Goal: Check status

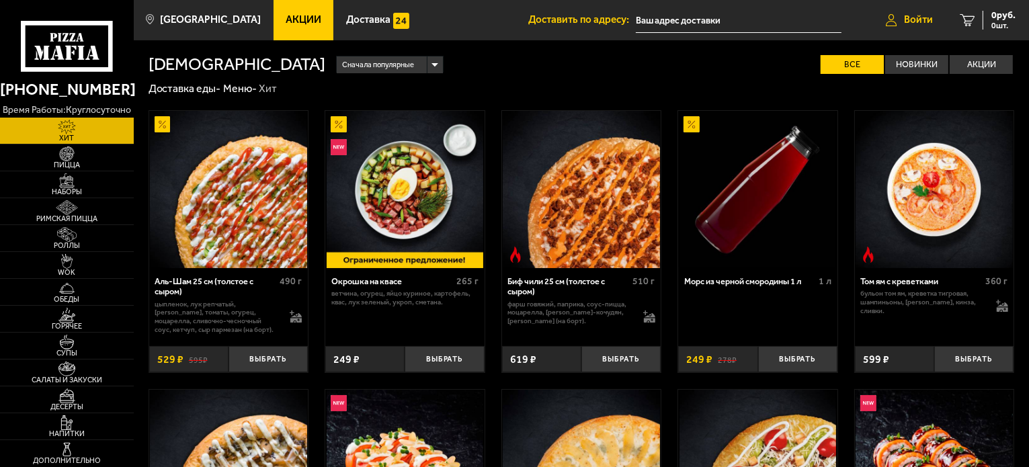
click at [907, 21] on span "Войти" at bounding box center [918, 20] width 29 height 10
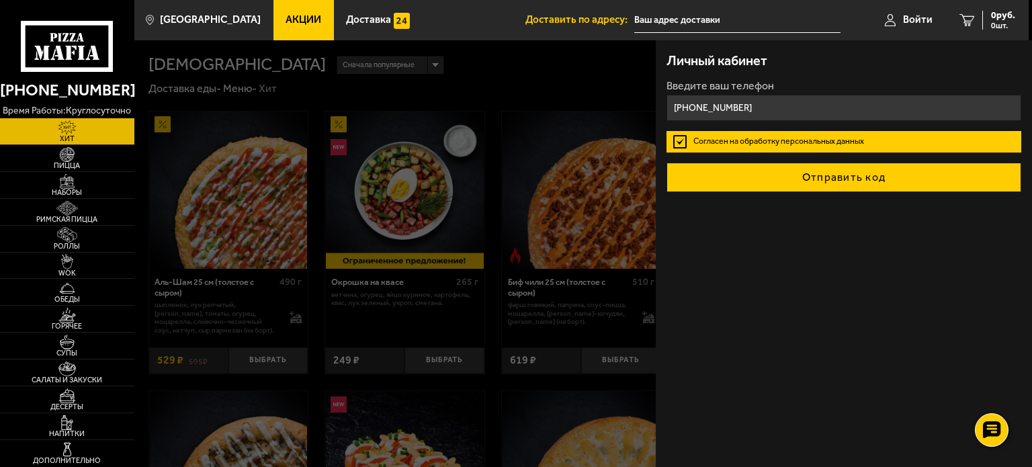
type input "[PHONE_NUMBER]"
click at [890, 183] on button "Отправить код" at bounding box center [843, 178] width 355 height 30
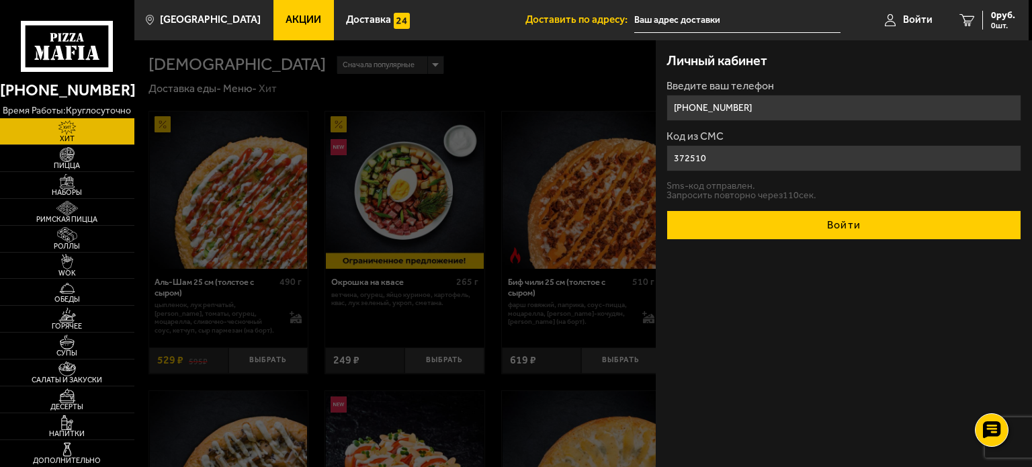
type input "372510"
click at [892, 220] on button "Войти" at bounding box center [843, 225] width 355 height 30
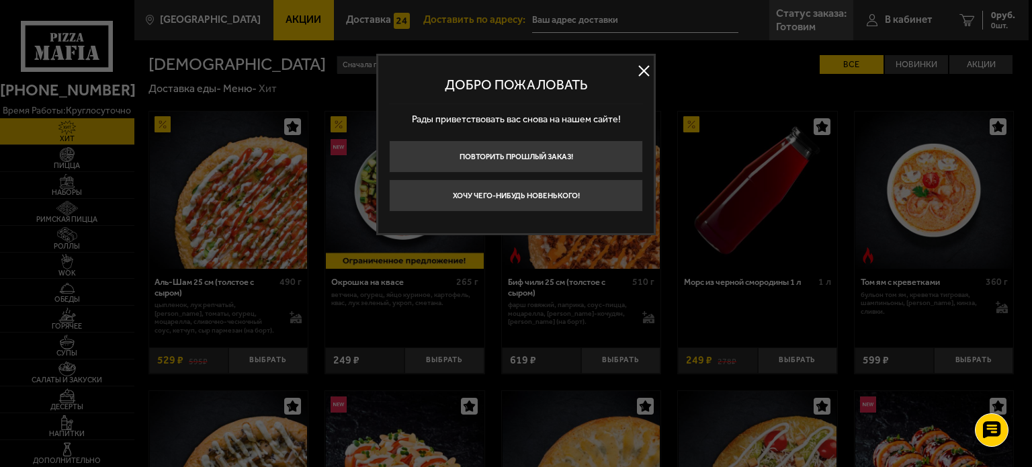
click at [642, 79] on button at bounding box center [644, 71] width 20 height 20
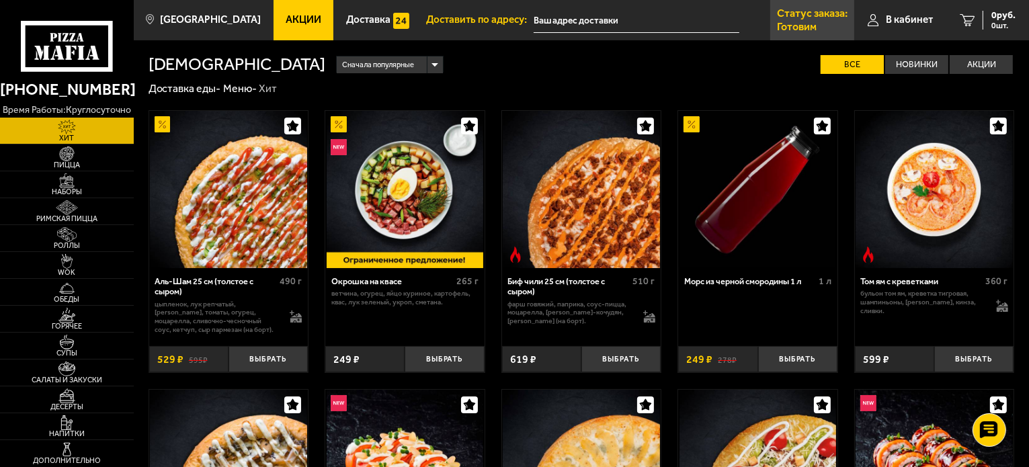
click at [802, 13] on p "Статус заказа:" at bounding box center [812, 13] width 71 height 11
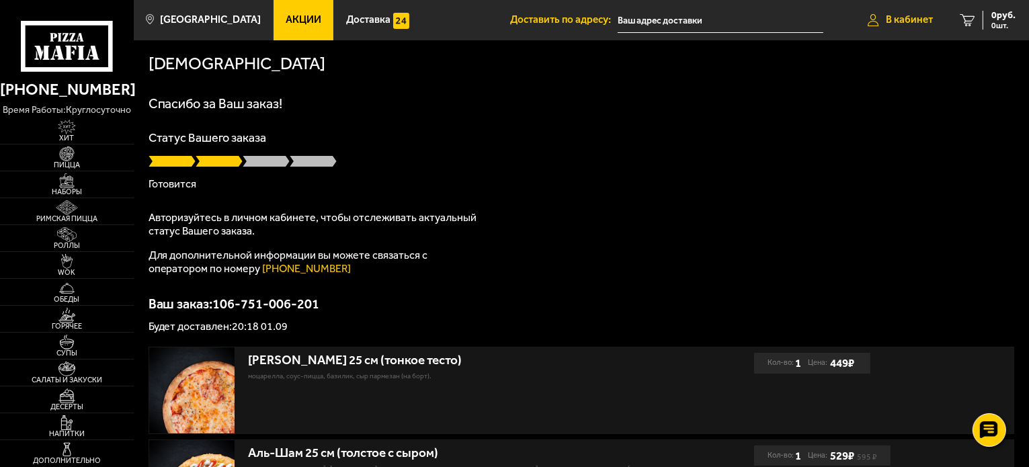
click at [906, 21] on span "В кабинет" at bounding box center [908, 20] width 47 height 10
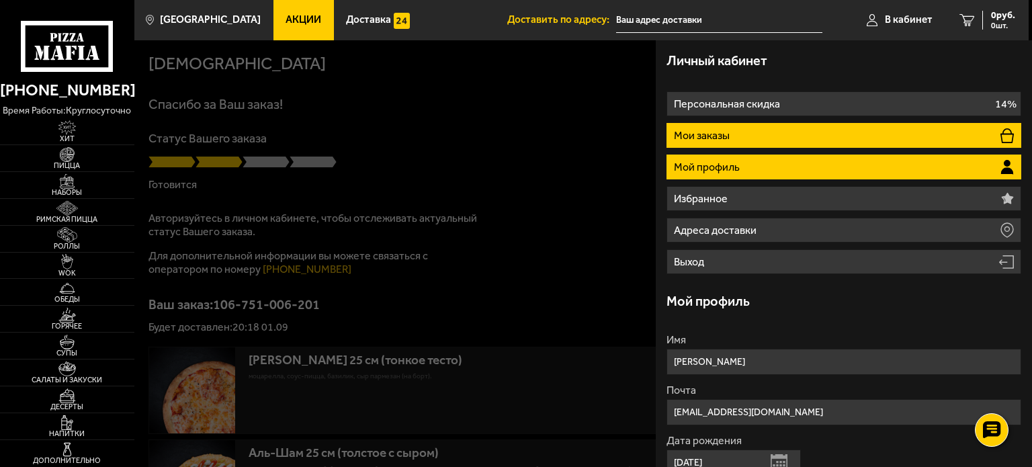
click at [783, 131] on li "Мои заказы" at bounding box center [843, 135] width 355 height 25
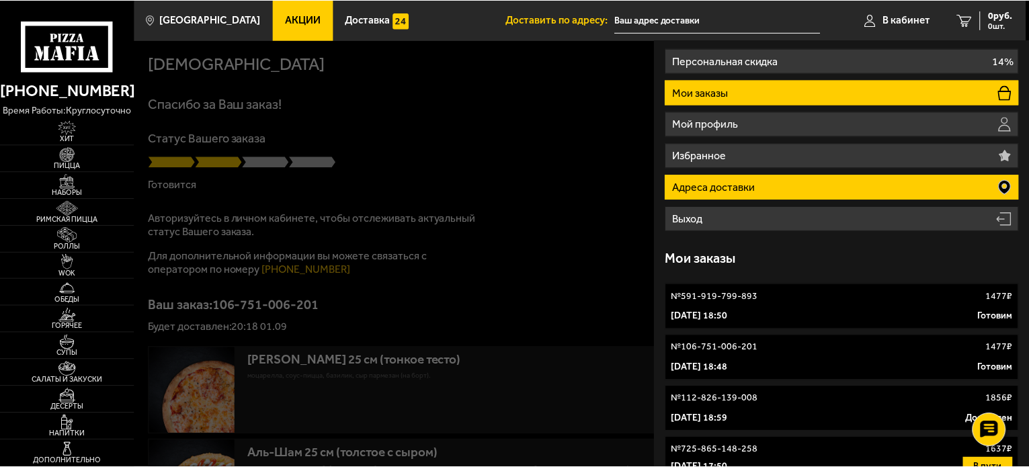
scroll to position [67, 0]
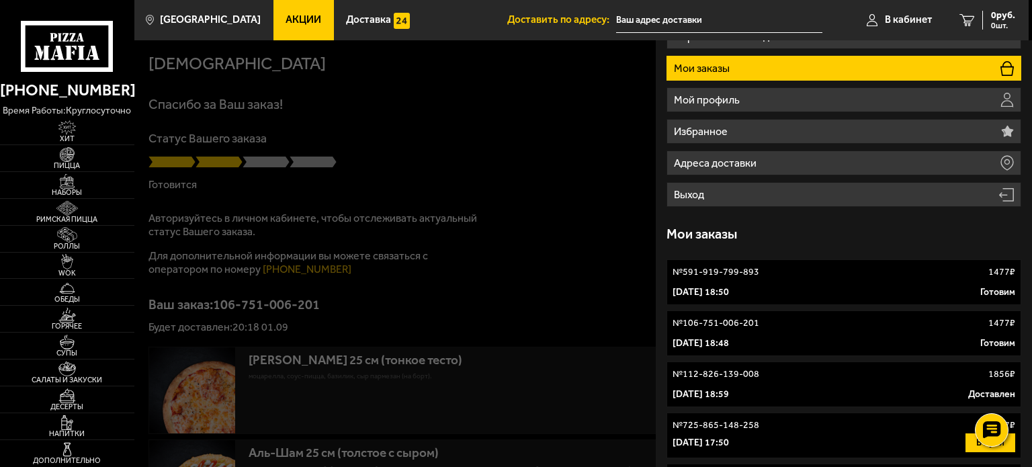
click at [845, 331] on link "№ 106-751-006-201 1477 ₽ [DATE] 18:48 Готовим" at bounding box center [843, 333] width 355 height 46
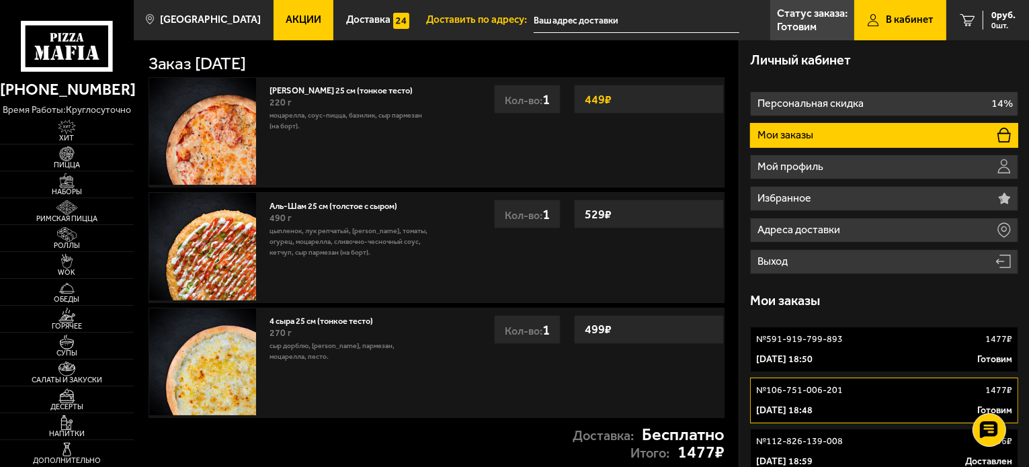
click at [935, 344] on div "№ 591-919-799-893 1477 ₽" at bounding box center [884, 339] width 256 height 13
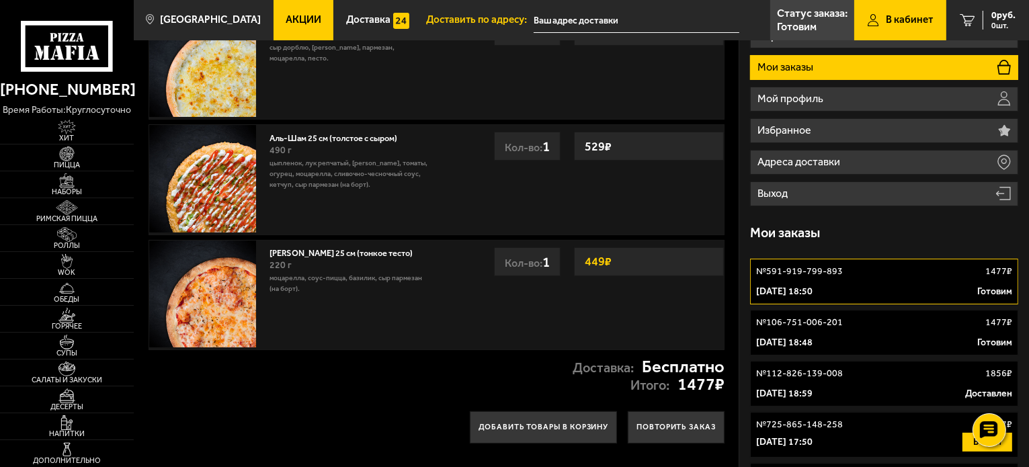
scroll to position [134, 0]
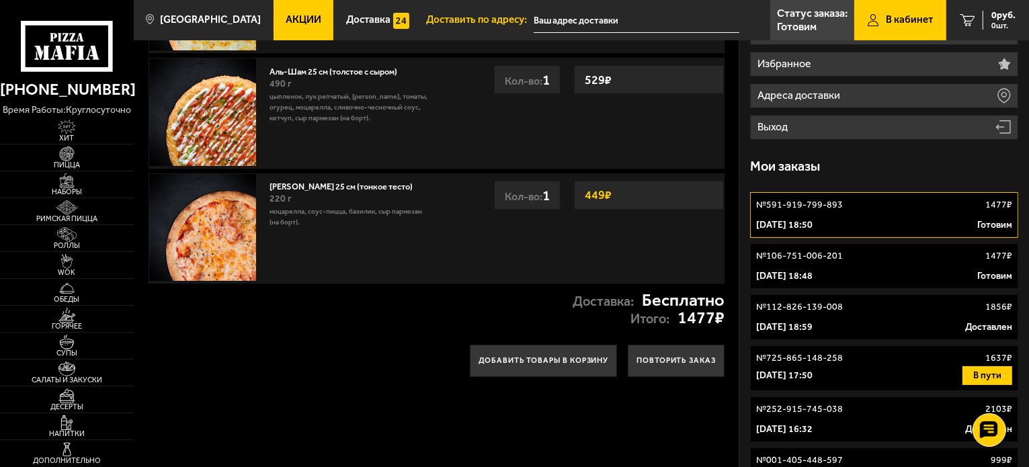
click at [812, 273] on p "[DATE] 18:48" at bounding box center [784, 275] width 56 height 13
